Goal: Check status: Check status

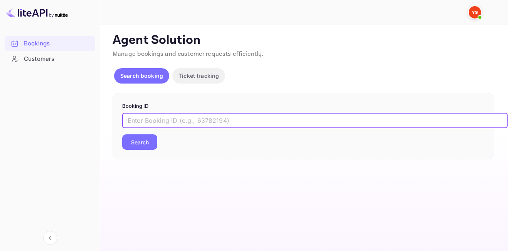
click at [173, 121] on input "text" at bounding box center [314, 120] width 385 height 15
paste input "7602581"
type input "7602581"
click at [122, 135] on button "Search" at bounding box center [139, 142] width 35 height 15
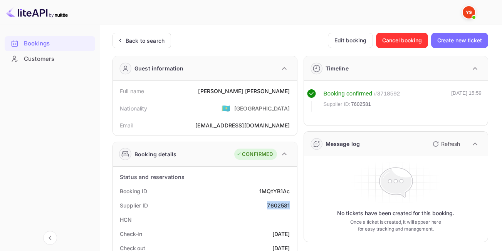
drag, startPoint x: 268, startPoint y: 205, endPoint x: 291, endPoint y: 205, distance: 23.1
click at [291, 205] on div "Supplier ID 7602581" at bounding box center [205, 206] width 178 height 14
copy div "7602581"
drag, startPoint x: 242, startPoint y: 89, endPoint x: 290, endPoint y: 98, distance: 48.5
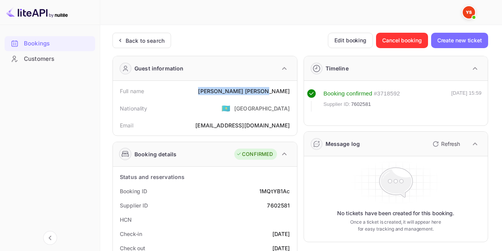
click at [290, 98] on div "Full name [PERSON_NAME]" at bounding box center [205, 91] width 178 height 14
copy div "[PERSON_NAME]"
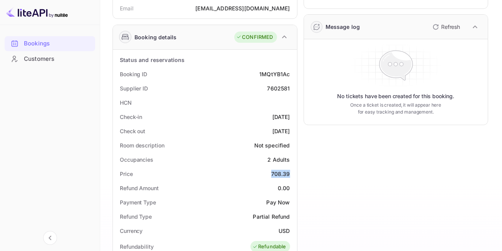
drag, startPoint x: 271, startPoint y: 174, endPoint x: 290, endPoint y: 174, distance: 19.7
click at [290, 174] on div "Price 708.39" at bounding box center [205, 174] width 178 height 14
copy div "708.39"
drag, startPoint x: 279, startPoint y: 231, endPoint x: 291, endPoint y: 231, distance: 11.6
click at [291, 231] on div "Currency USD" at bounding box center [205, 231] width 178 height 14
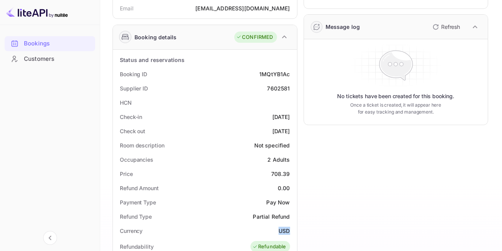
copy div "USD"
